Goal: Task Accomplishment & Management: Use online tool/utility

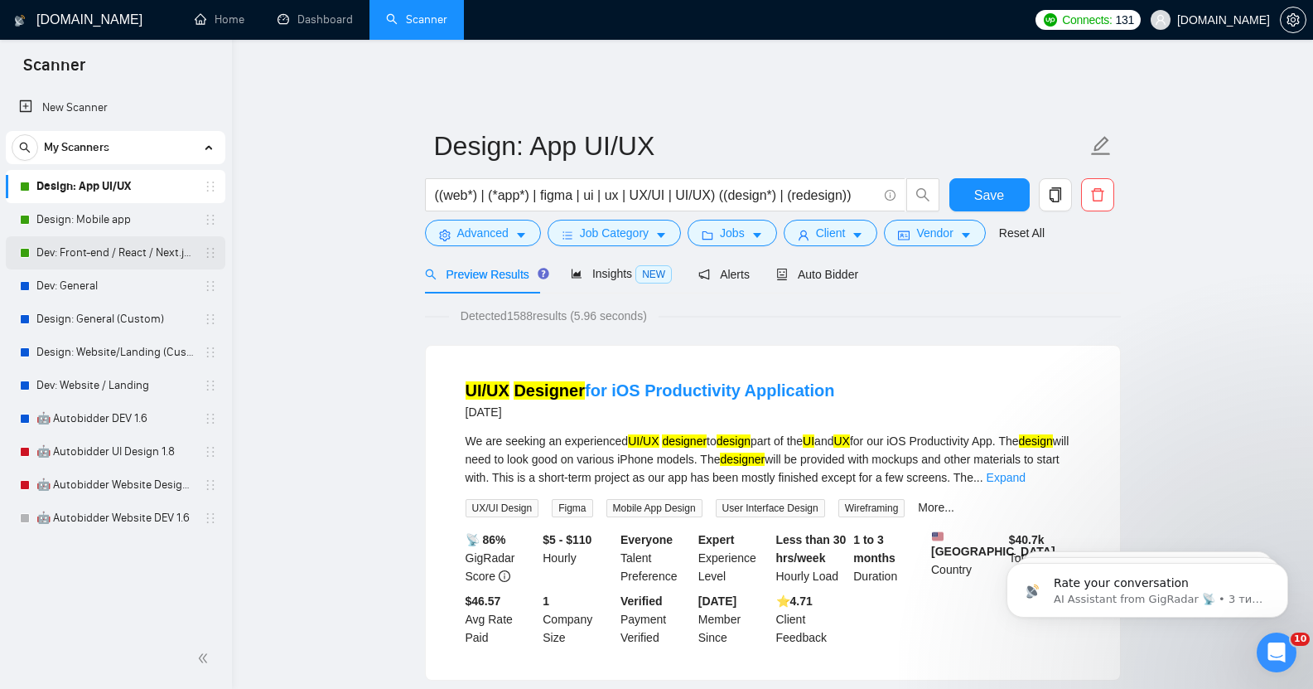
click at [109, 254] on link "Dev: Front-end / React / Next.js / WebGL / GSAP" at bounding box center [114, 252] width 157 height 33
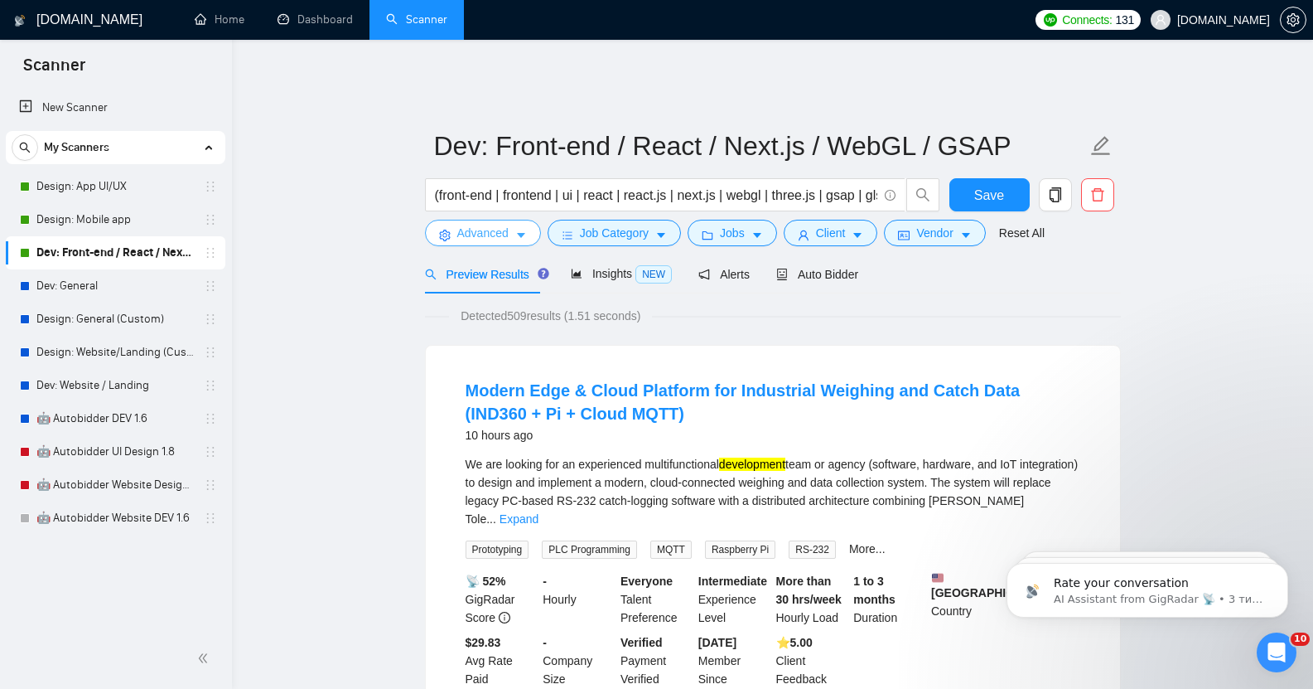
click at [509, 228] on button "Advanced" at bounding box center [483, 233] width 116 height 27
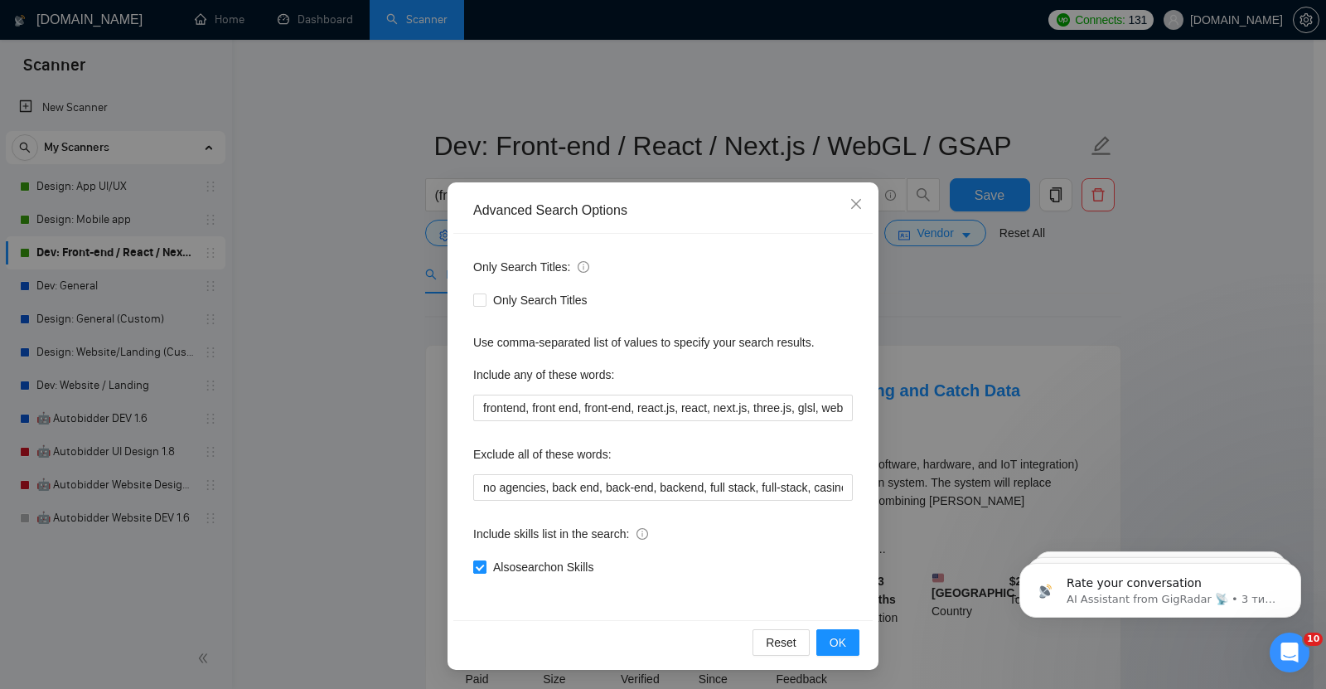
click at [476, 565] on input "Also search on Skills" at bounding box center [479, 566] width 12 height 12
click at [851, 205] on icon "close" at bounding box center [856, 204] width 10 height 10
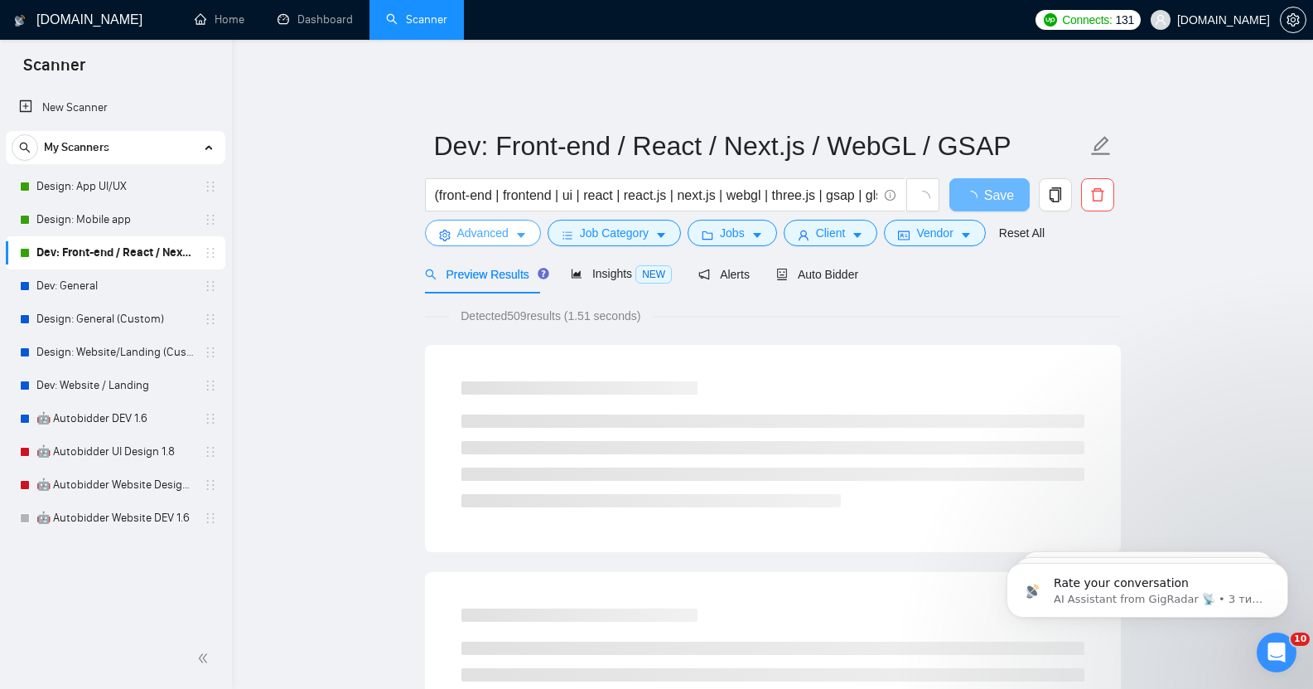
click at [481, 225] on span "Advanced" at bounding box center [482, 233] width 51 height 18
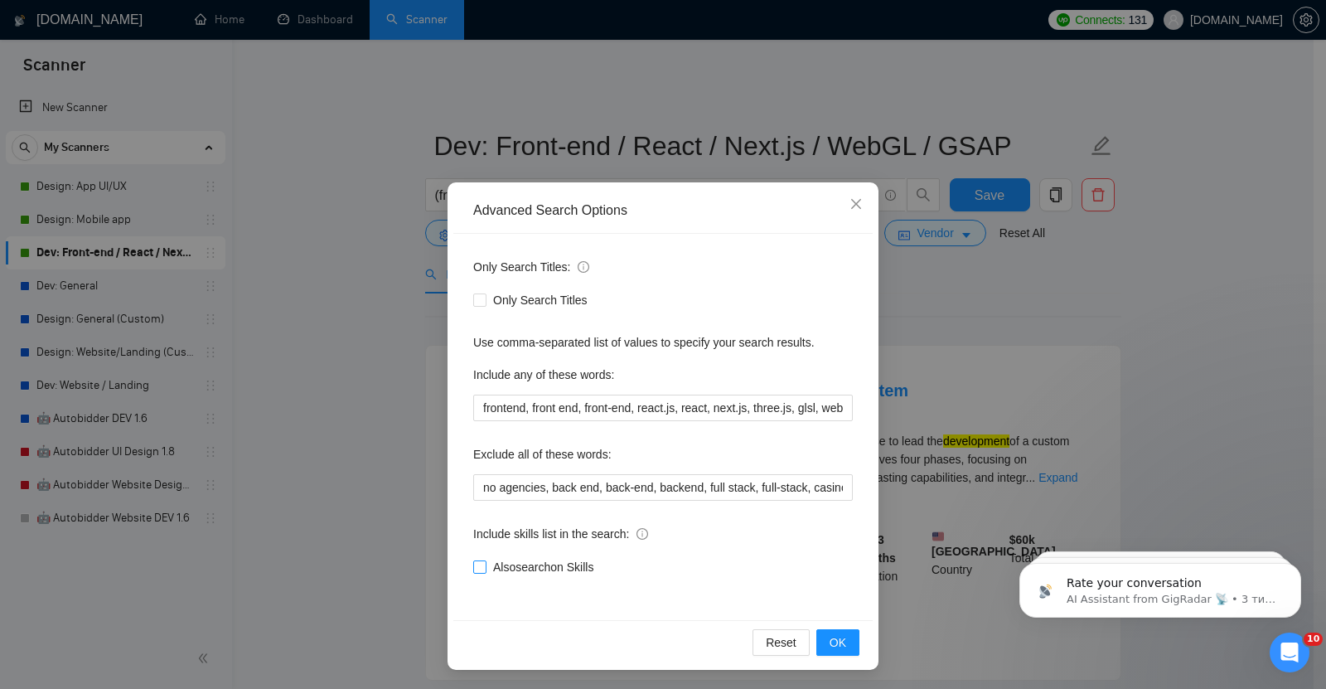
click at [529, 566] on span "Also search on Skills" at bounding box center [543, 567] width 114 height 18
click at [485, 566] on input "Also search on Skills" at bounding box center [479, 566] width 12 height 12
click at [529, 566] on span "Also search on Skills" at bounding box center [543, 567] width 114 height 18
click at [485, 566] on input "Also search on Skills" at bounding box center [479, 566] width 12 height 12
checkbox input "false"
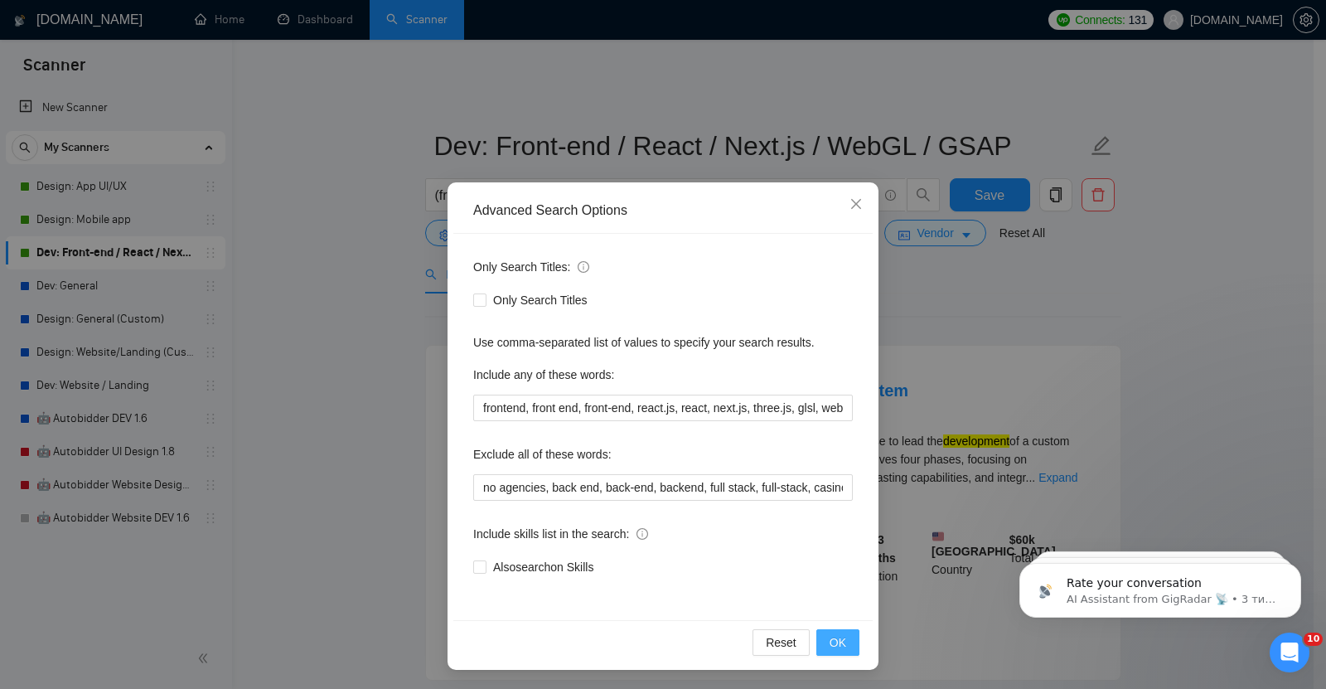
click at [829, 637] on span "OK" at bounding box center [837, 642] width 17 height 18
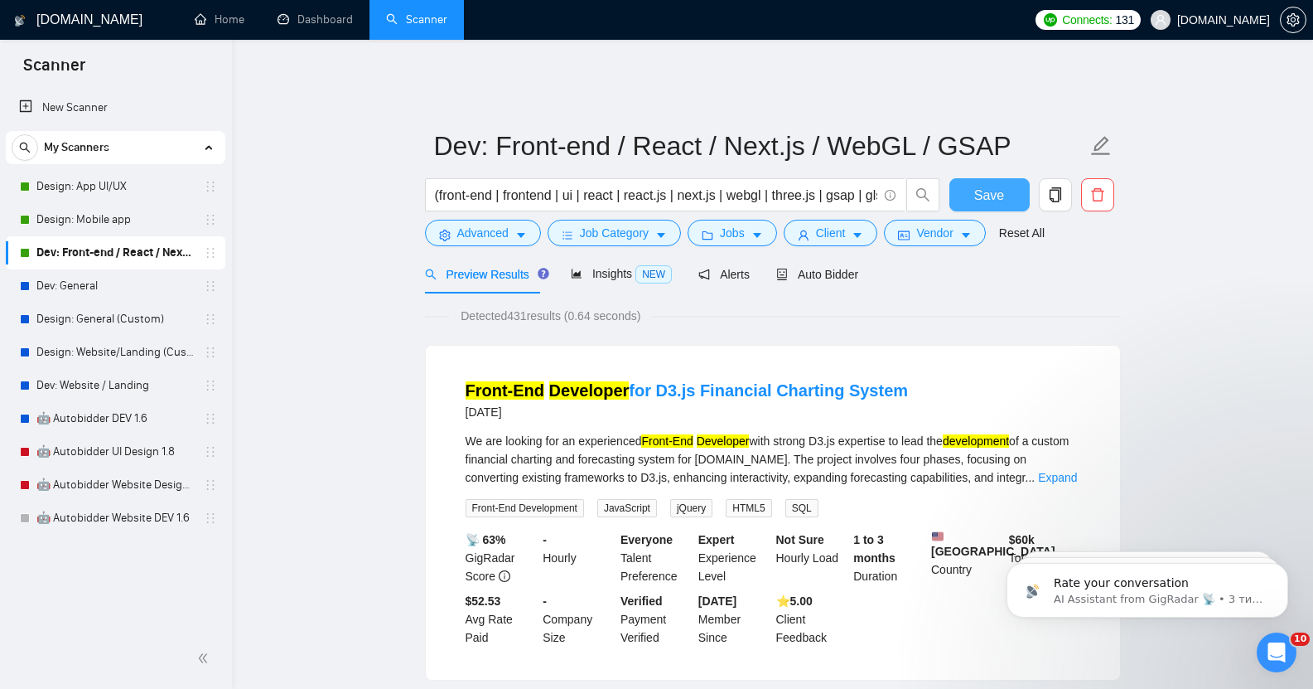
click at [978, 188] on span "Save" at bounding box center [989, 195] width 30 height 21
click at [88, 287] on link "Dev: General" at bounding box center [114, 285] width 157 height 33
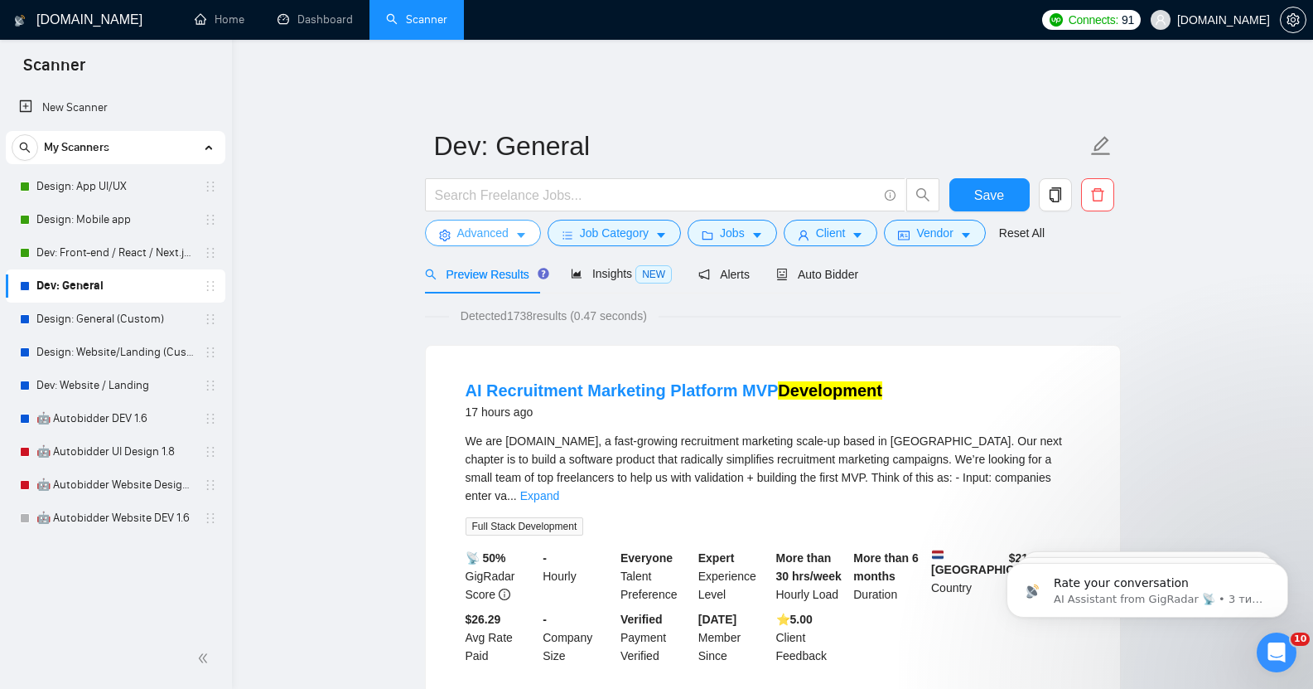
click at [494, 224] on span "Advanced" at bounding box center [482, 233] width 51 height 18
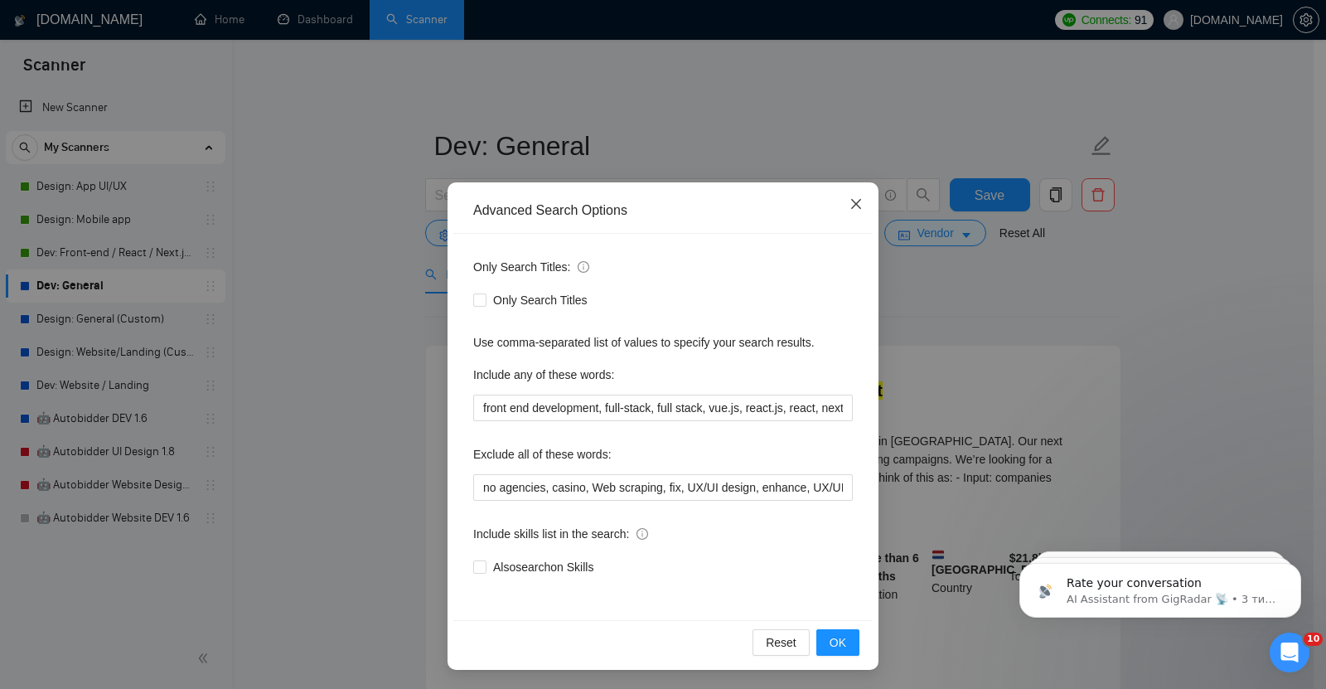
click at [851, 207] on icon "close" at bounding box center [856, 204] width 10 height 10
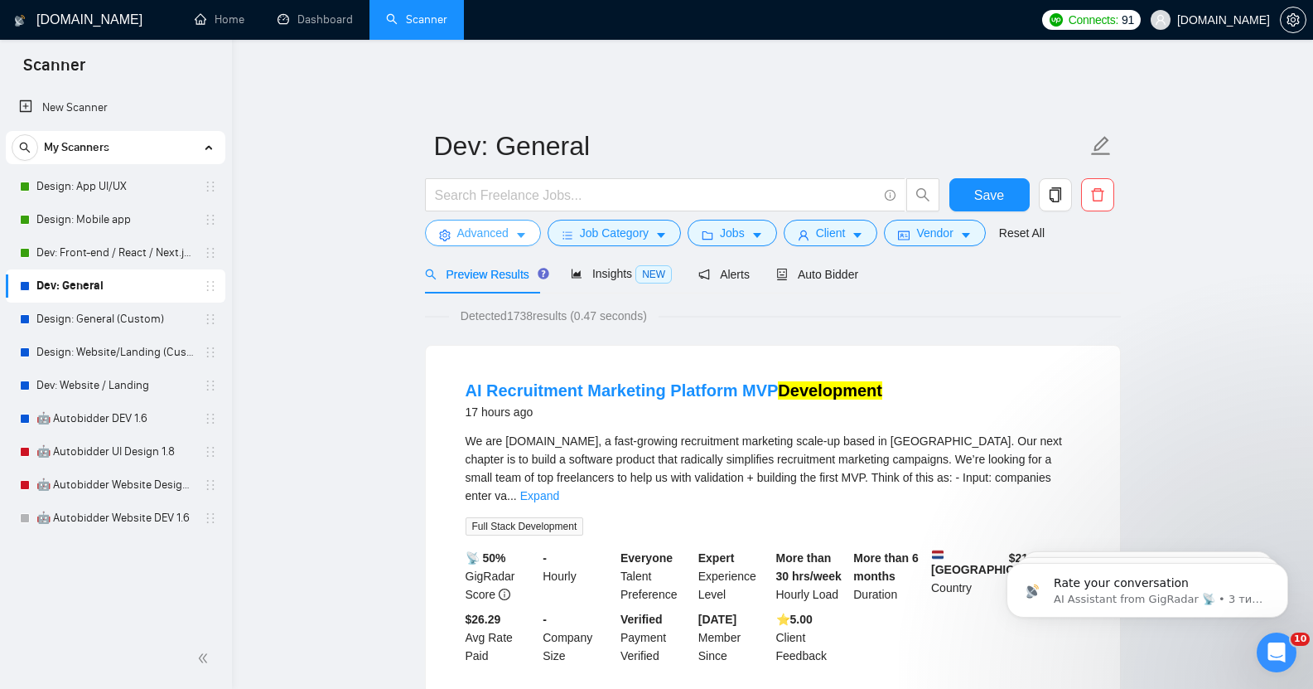
click at [482, 224] on span "Advanced" at bounding box center [482, 233] width 51 height 18
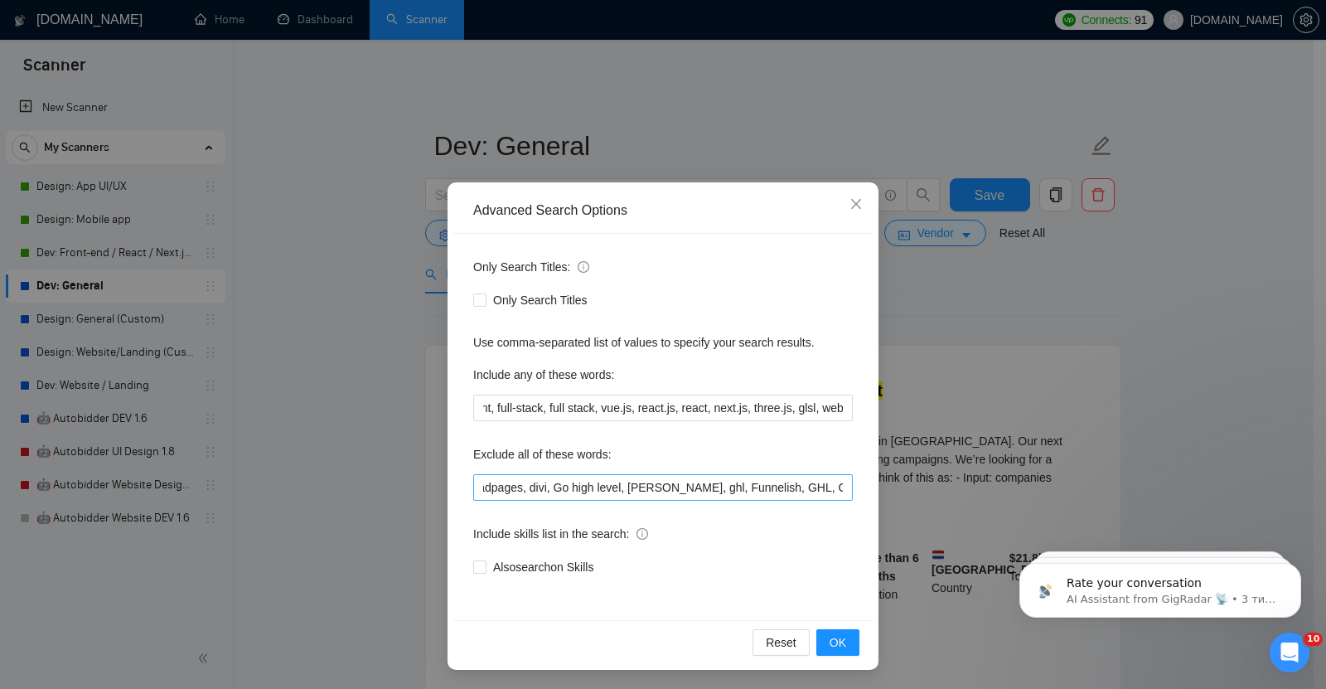
scroll to position [0, 2104]
click at [851, 204] on icon "close" at bounding box center [856, 204] width 10 height 10
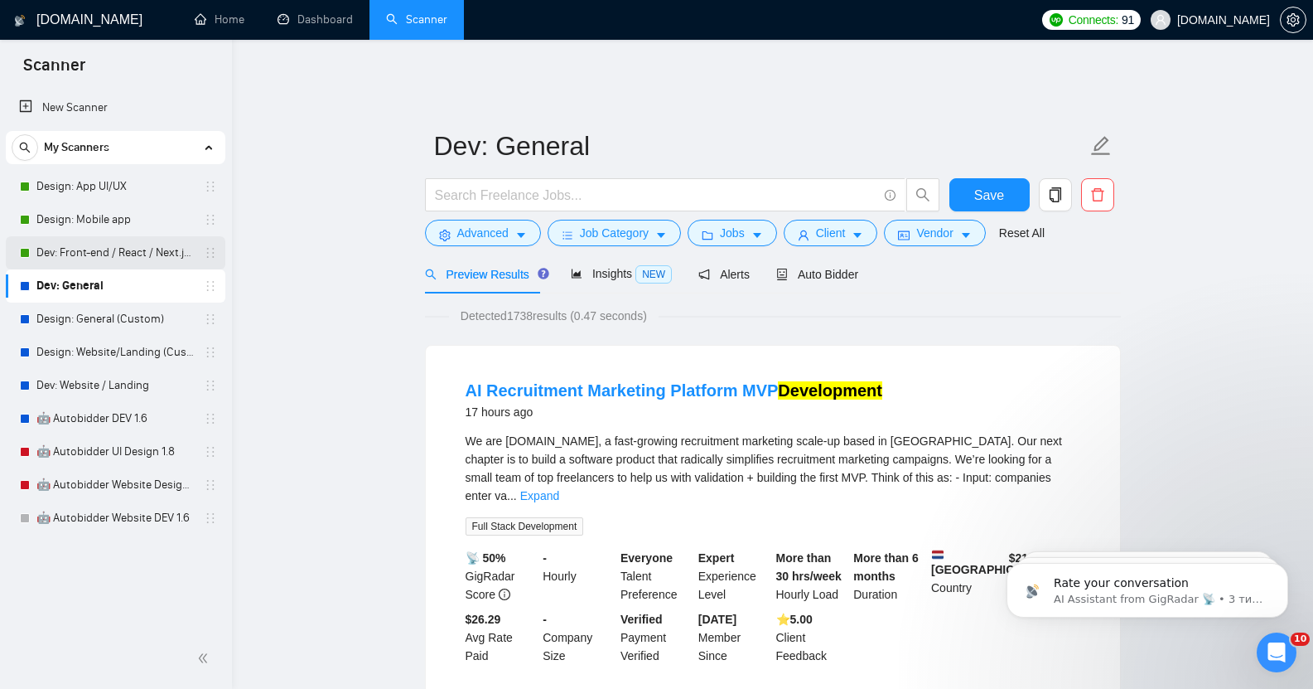
click at [101, 247] on link "Dev: Front-end / React / Next.js / WebGL / GSAP" at bounding box center [114, 252] width 157 height 33
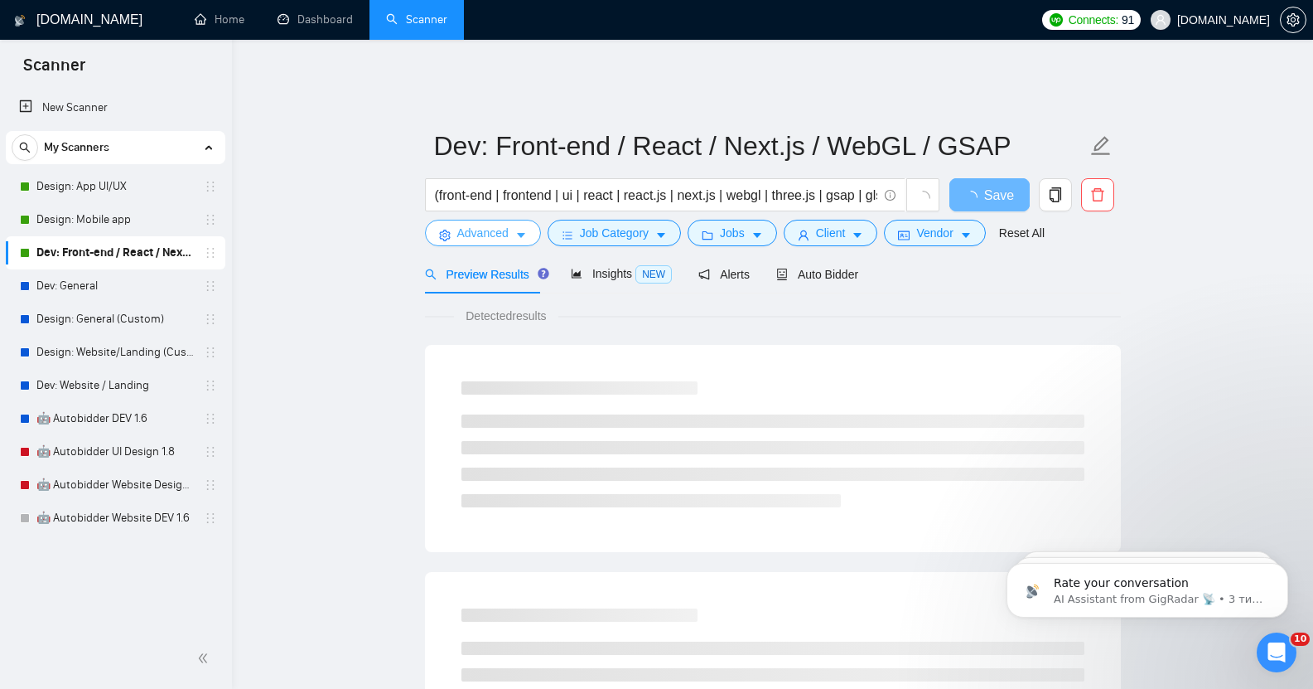
click at [498, 224] on span "Advanced" at bounding box center [482, 233] width 51 height 18
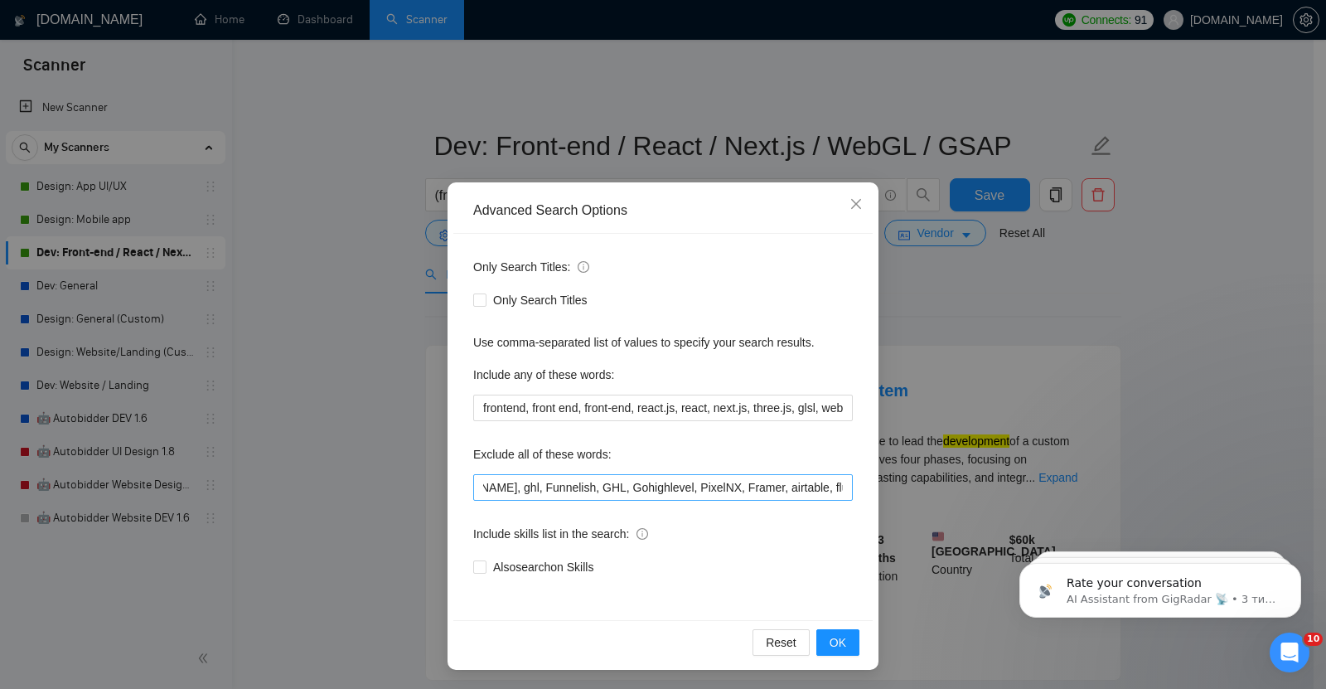
scroll to position [0, 2642]
drag, startPoint x: 755, startPoint y: 490, endPoint x: 875, endPoint y: 485, distance: 120.2
click at [875, 485] on div "Advanced Search Options Only Search Titles: Only Search Titles Use comma-separa…" at bounding box center [663, 344] width 1326 height 689
click at [829, 641] on span "OK" at bounding box center [837, 642] width 17 height 18
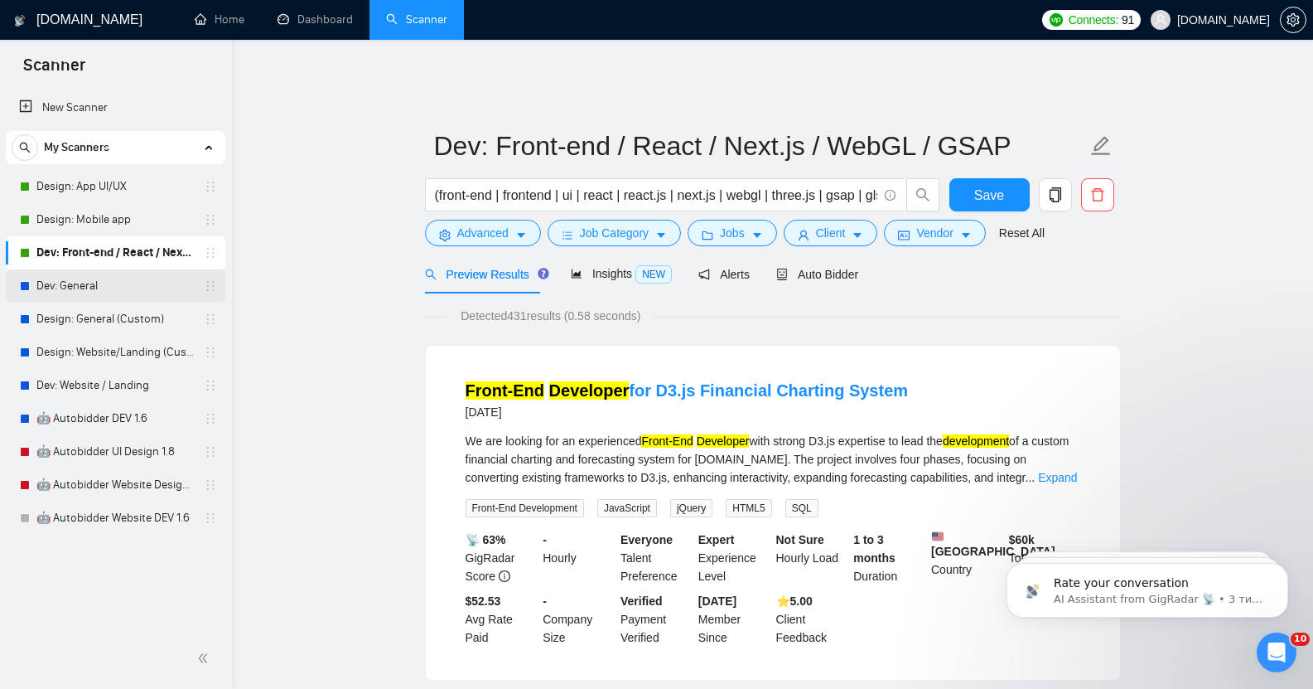
click at [100, 283] on link "Dev: General" at bounding box center [114, 285] width 157 height 33
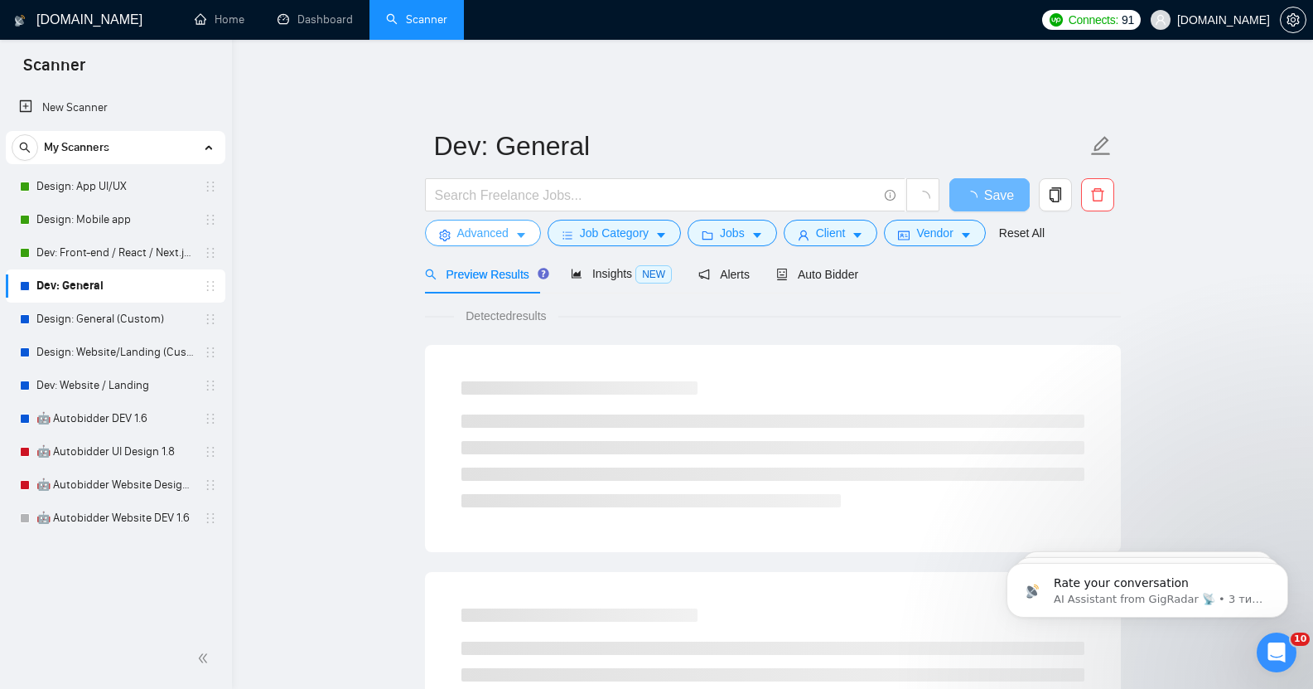
click at [479, 224] on span "Advanced" at bounding box center [482, 233] width 51 height 18
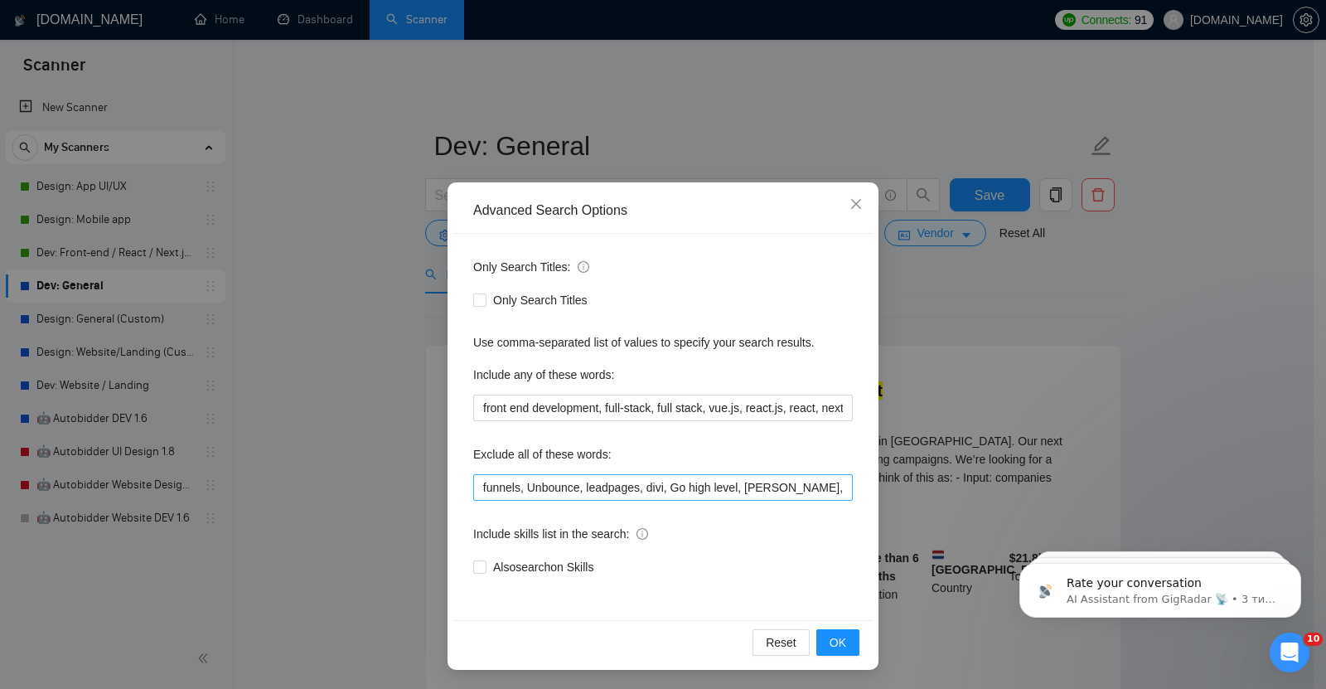
scroll to position [0, 2104]
click at [837, 487] on input "no agencies, casino, Web scraping, fix, UX/UI design, enhance, UX/UI designer, …" at bounding box center [662, 487] width 379 height 27
paste input "AI, ai, Ai, ML, Ml"
type input "no agencies, casino, Web scraping, fix, UX/UI design, enhance, UX/UI designer, …"
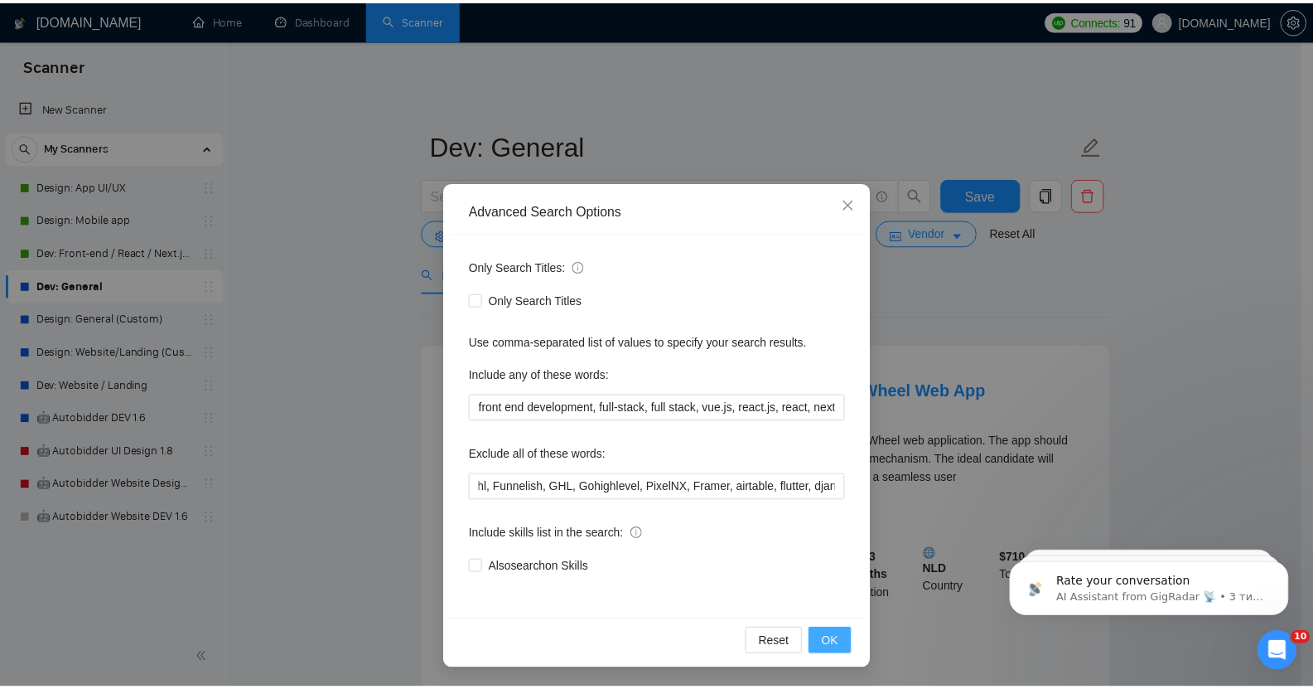
scroll to position [0, 0]
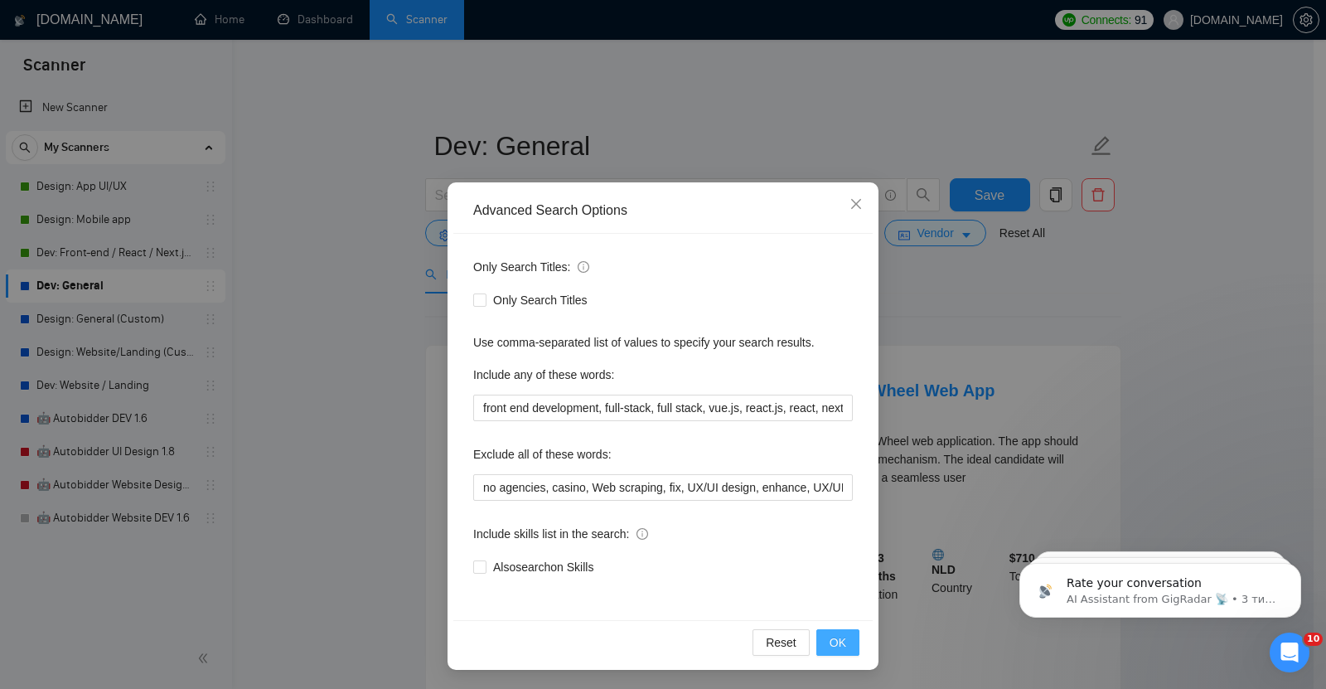
click at [835, 640] on span "OK" at bounding box center [837, 642] width 17 height 18
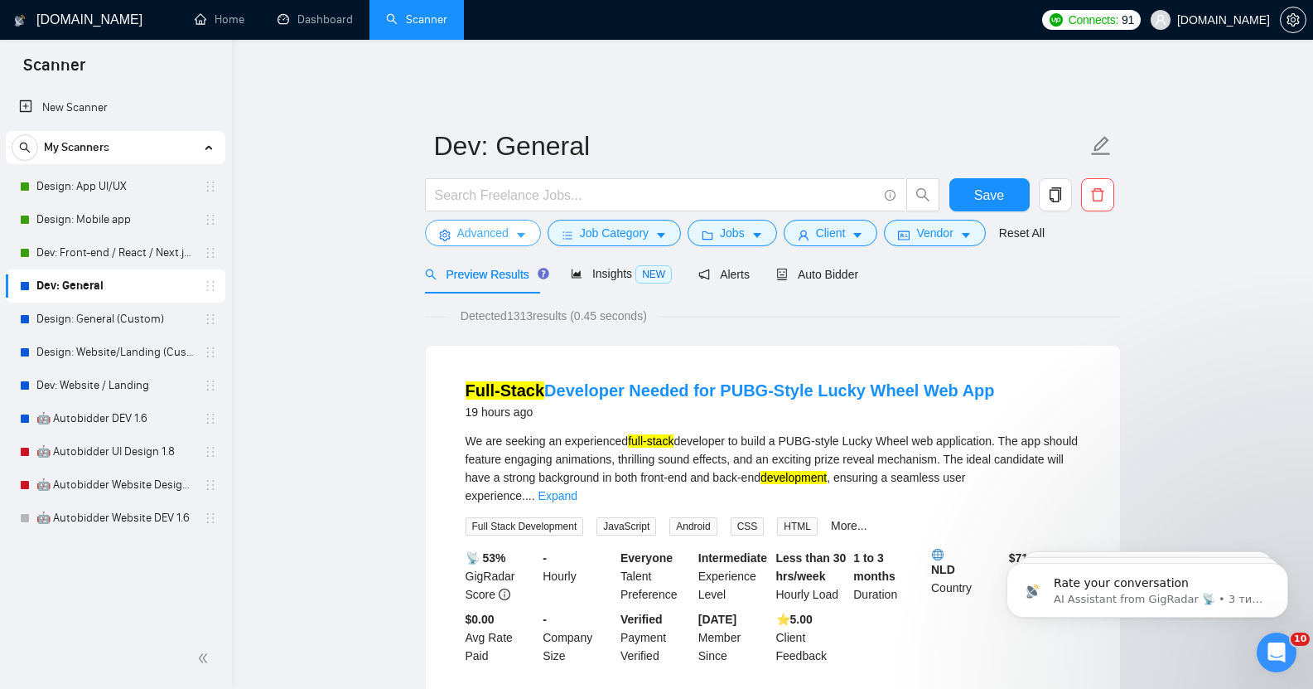
click at [489, 225] on span "Advanced" at bounding box center [482, 233] width 51 height 18
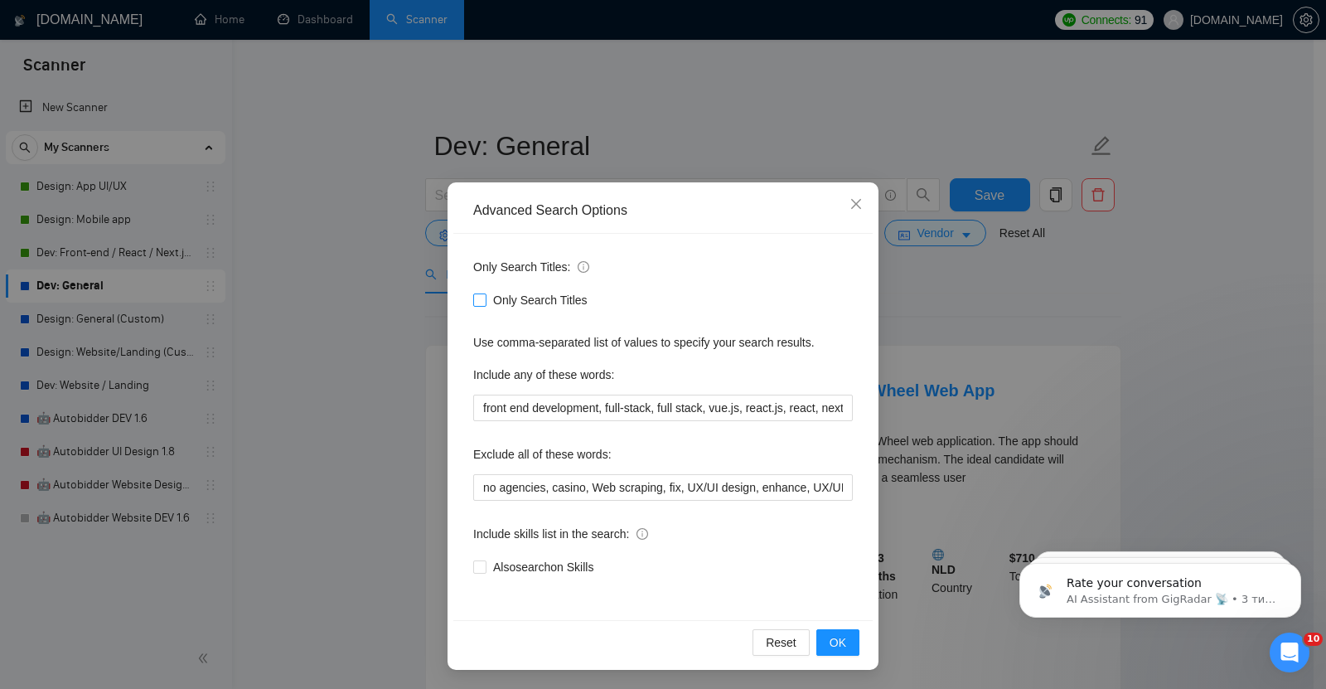
click at [477, 301] on input "Only Search Titles" at bounding box center [479, 299] width 12 height 12
checkbox input "true"
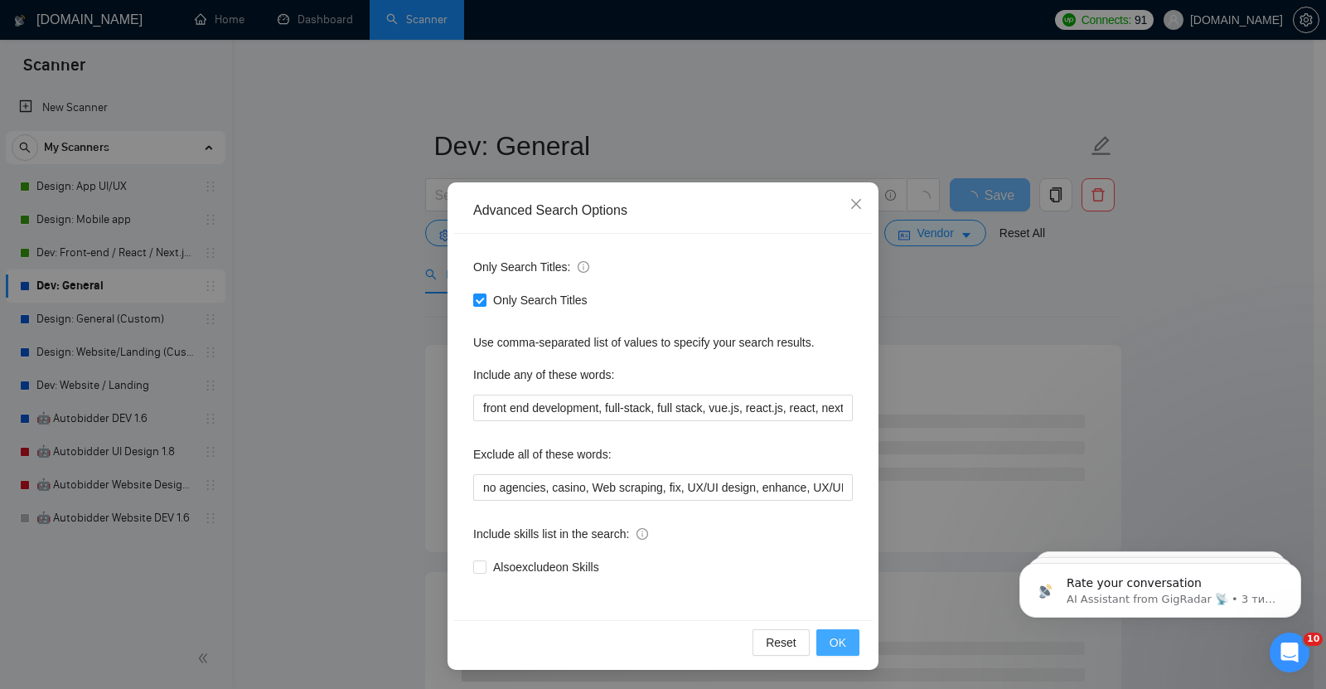
click at [831, 639] on span "OK" at bounding box center [837, 642] width 17 height 18
